Goal: Information Seeking & Learning: Learn about a topic

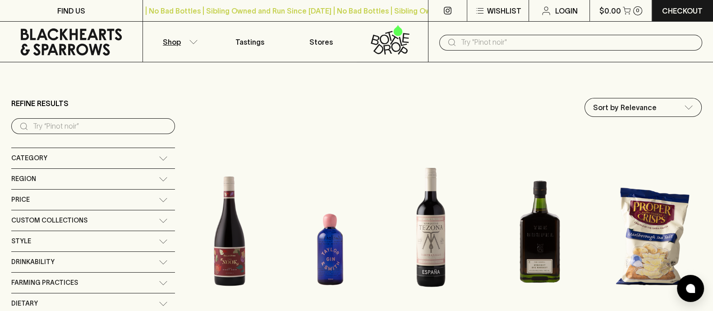
click at [37, 127] on input "search" at bounding box center [100, 126] width 135 height 14
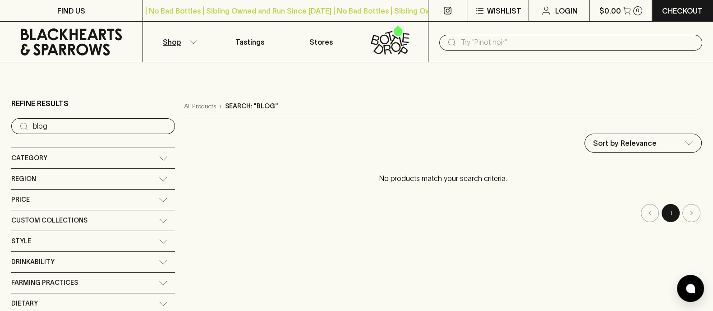
click at [79, 124] on input "blog" at bounding box center [100, 126] width 135 height 14
click at [79, 123] on input "blog" at bounding box center [100, 126] width 135 height 14
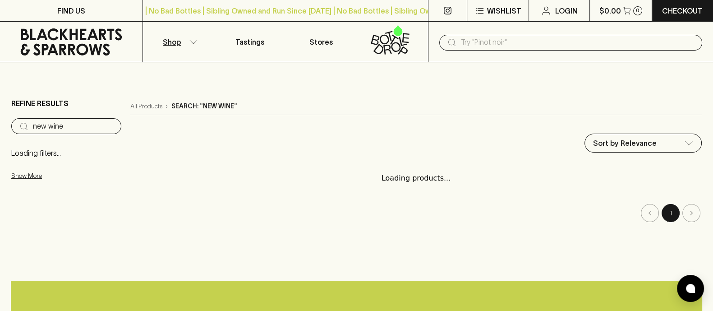
type input "new wine"
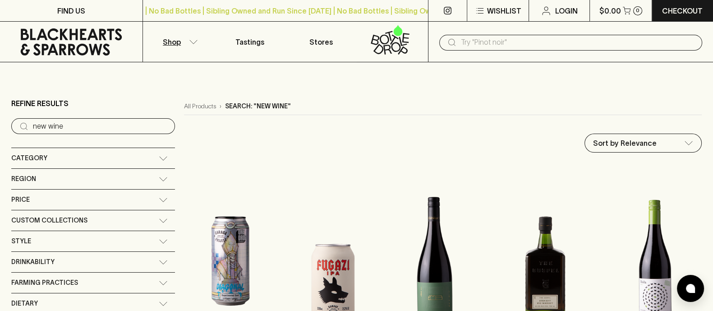
click at [73, 41] on icon at bounding box center [71, 41] width 129 height 27
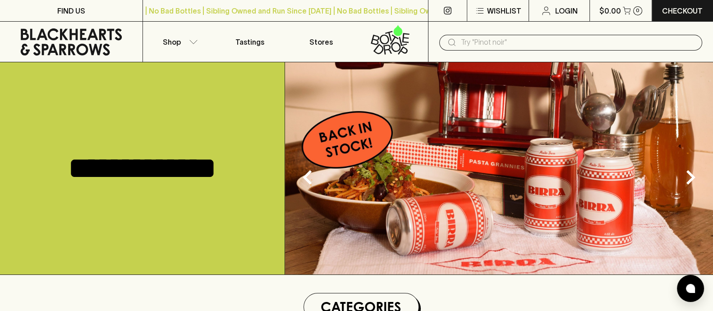
click at [380, 46] on icon at bounding box center [390, 40] width 60 height 30
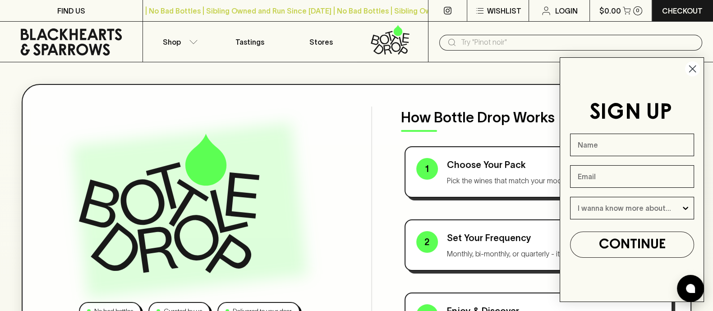
click at [690, 72] on circle "Close dialog" at bounding box center [692, 68] width 15 height 15
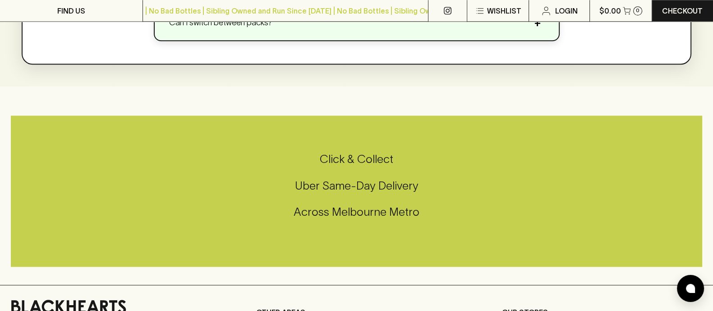
scroll to position [1353, 0]
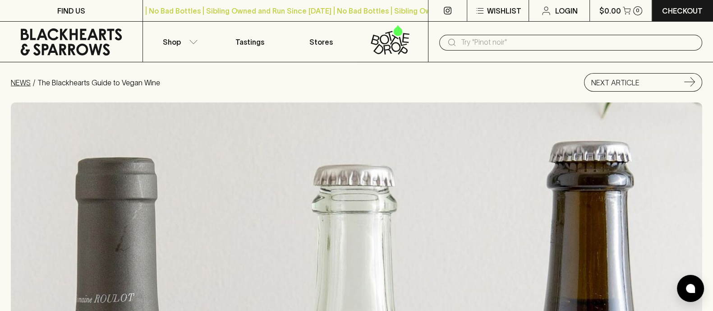
click at [14, 79] on link "NEWS" at bounding box center [21, 82] width 20 height 8
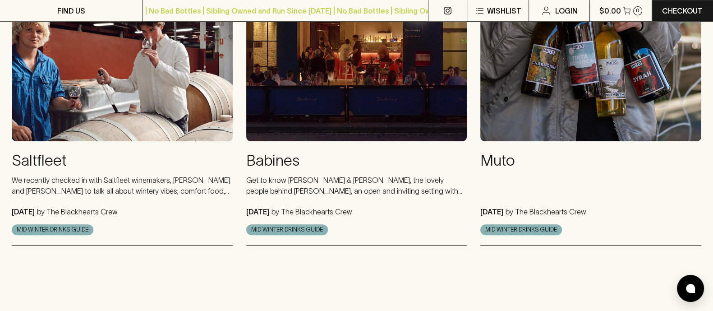
scroll to position [507, 0]
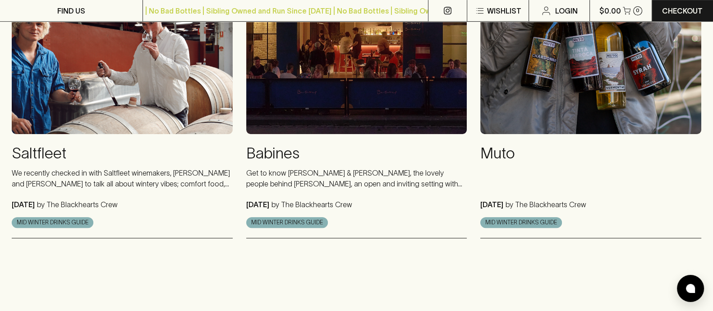
click at [38, 153] on h4 "Saltfleet" at bounding box center [122, 153] width 221 height 19
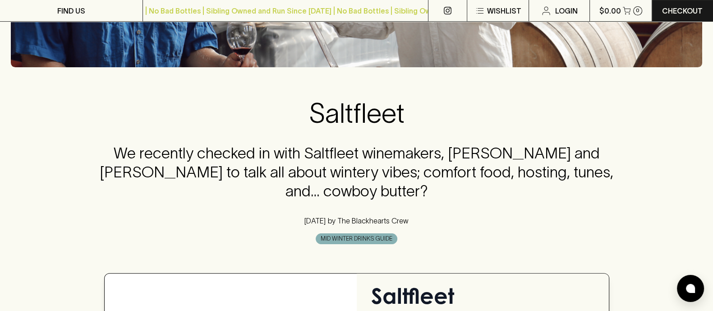
scroll to position [225, 0]
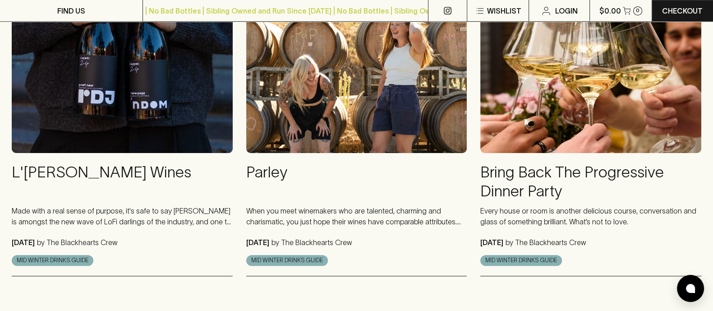
scroll to position [789, 0]
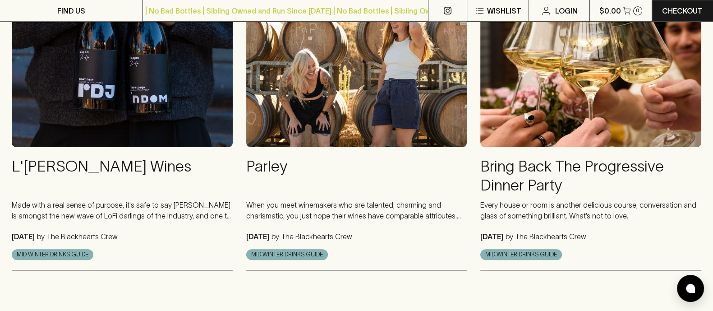
click at [550, 171] on h4 "Bring Back The Progressive Dinner Party" at bounding box center [590, 176] width 221 height 38
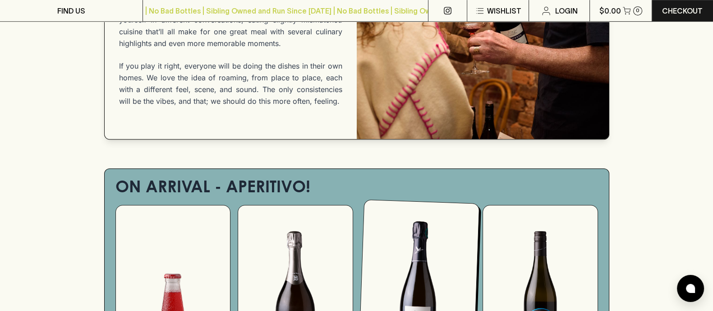
scroll to position [733, 0]
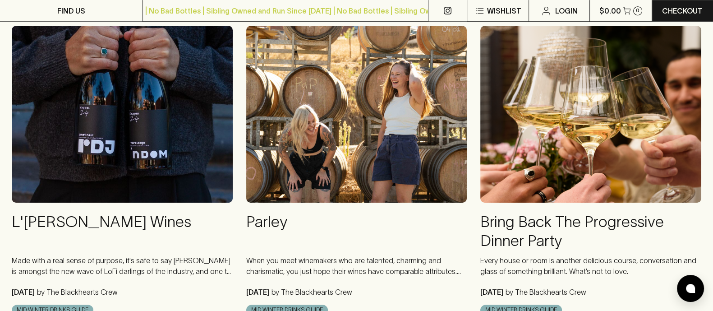
scroll to position [789, 0]
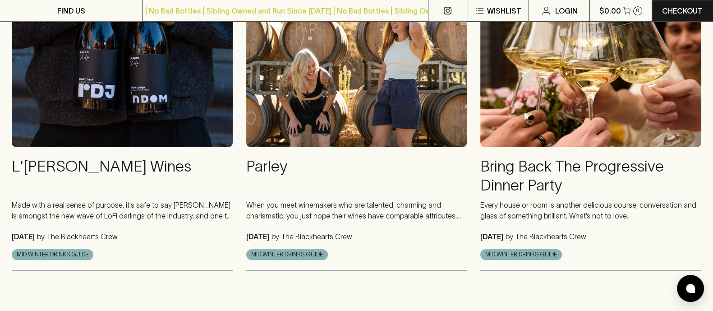
click at [53, 168] on h4 "L'[PERSON_NAME] Wines" at bounding box center [122, 176] width 221 height 38
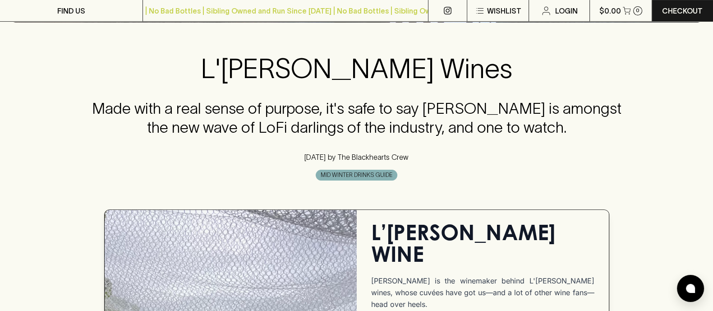
scroll to position [338, 0]
